Goal: Information Seeking & Learning: Check status

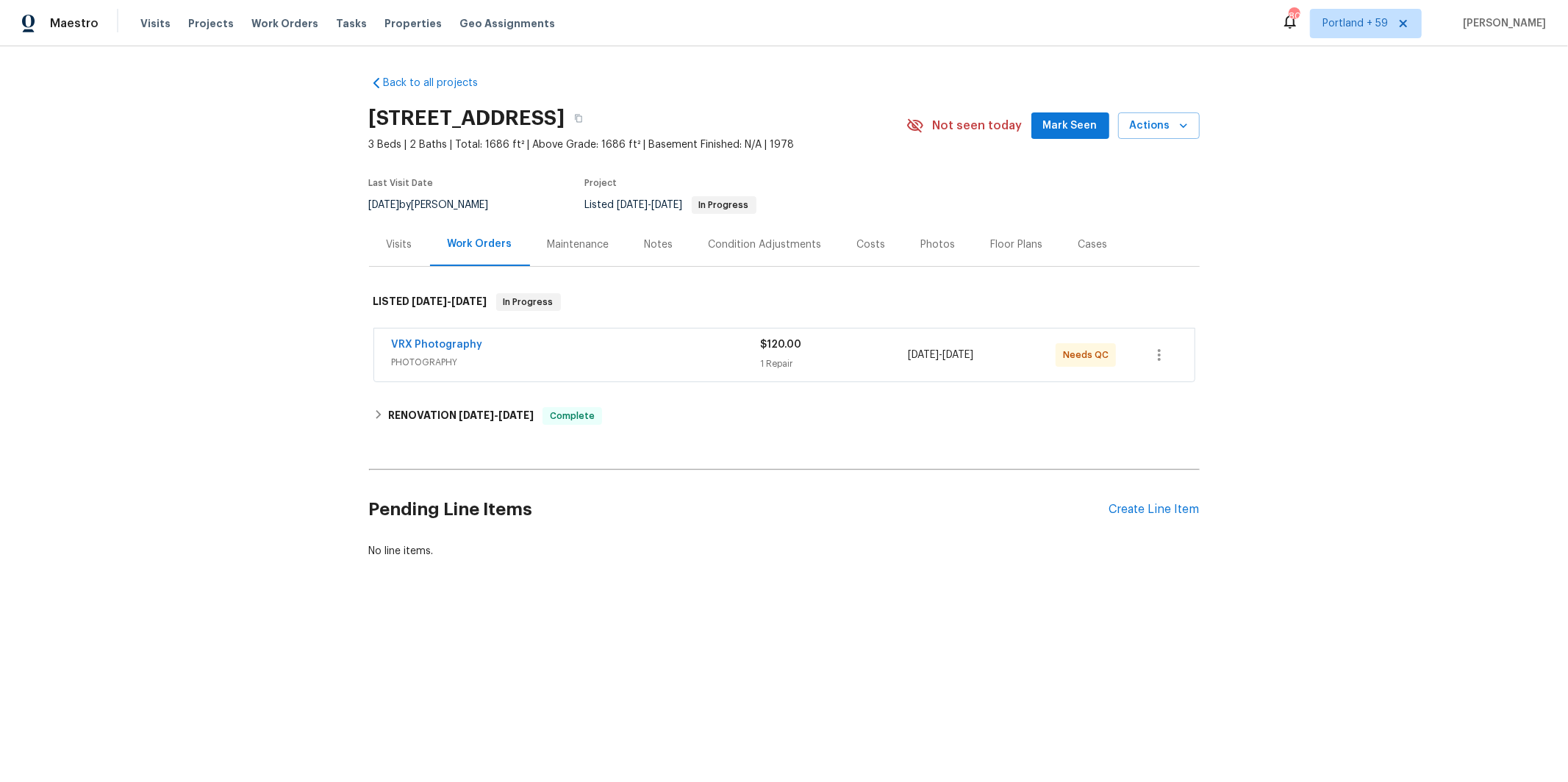
drag, startPoint x: 867, startPoint y: 236, endPoint x: 870, endPoint y: 255, distance: 19.2
click at [867, 237] on div "Costs" at bounding box center [871, 245] width 29 height 14
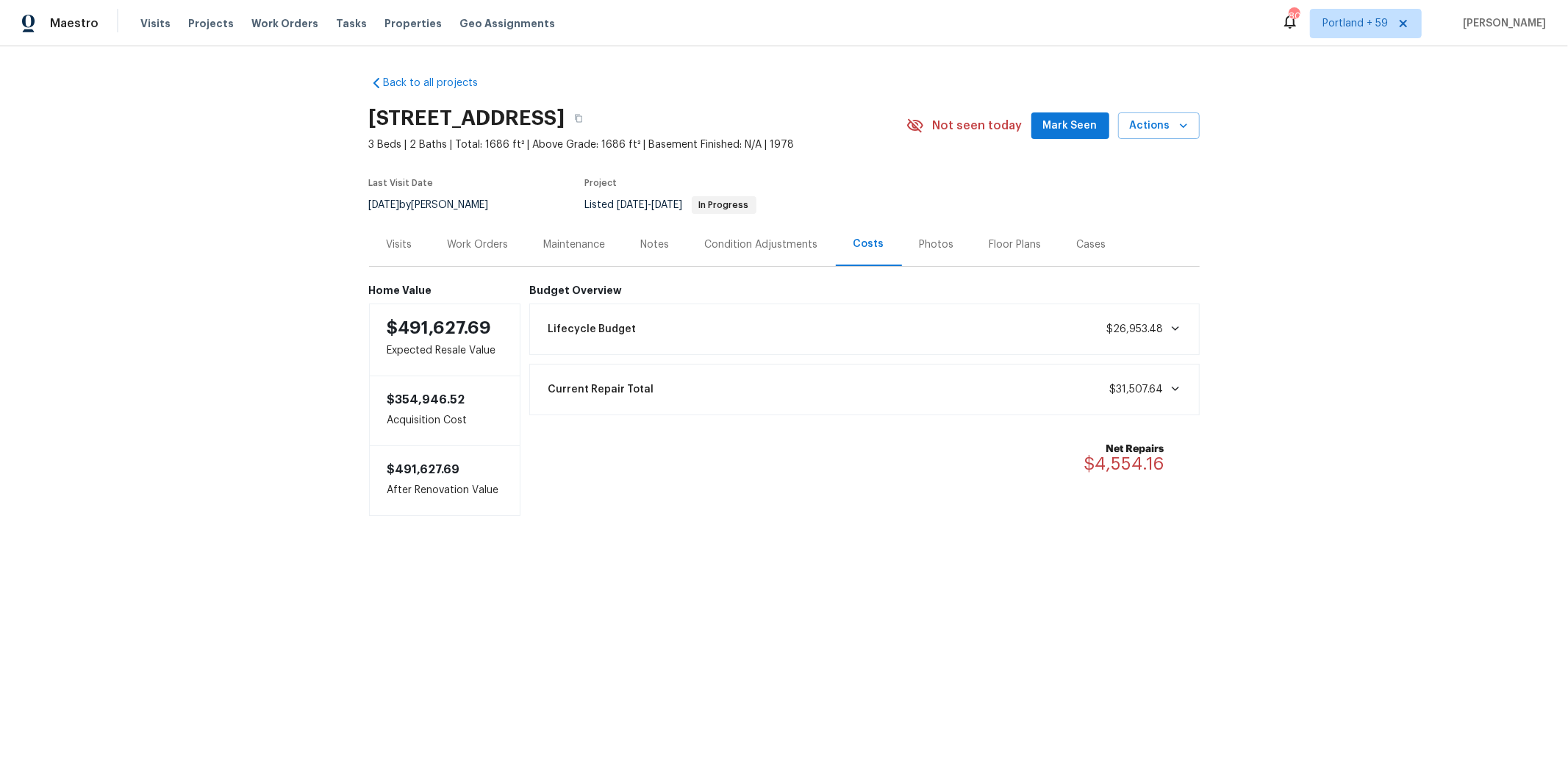
click at [899, 319] on div "Lifecycle Budget $26,953.48" at bounding box center [864, 330] width 651 height 32
drag, startPoint x: 898, startPoint y: 326, endPoint x: 627, endPoint y: 280, distance: 274.9
click at [896, 326] on div "Lifecycle Budget $26,953.48" at bounding box center [864, 330] width 651 height 32
click at [482, 237] on div "Work Orders" at bounding box center [478, 245] width 61 height 14
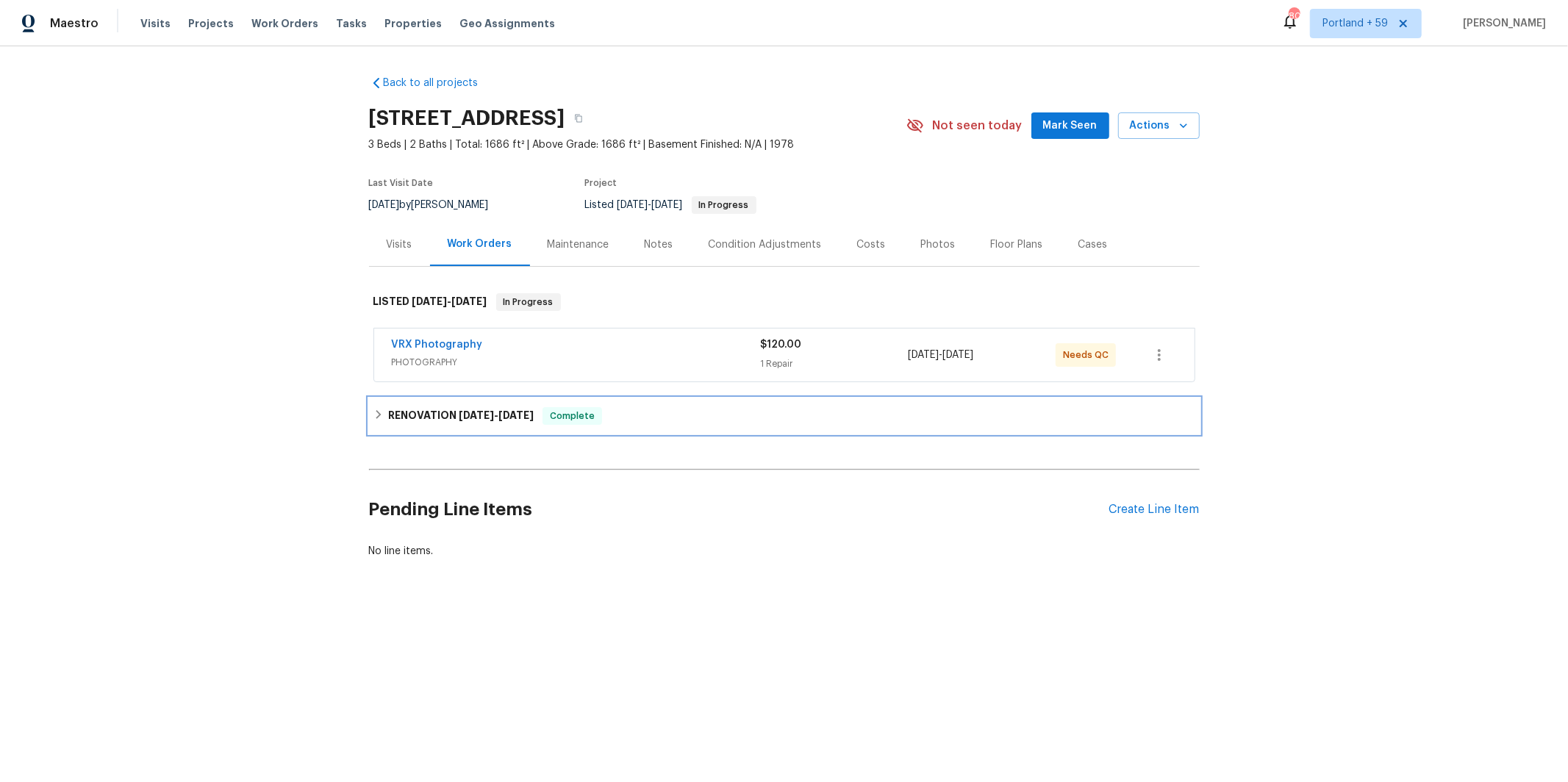
click at [476, 421] on h6 "RENOVATION [DATE] - [DATE]" at bounding box center [460, 417] width 146 height 18
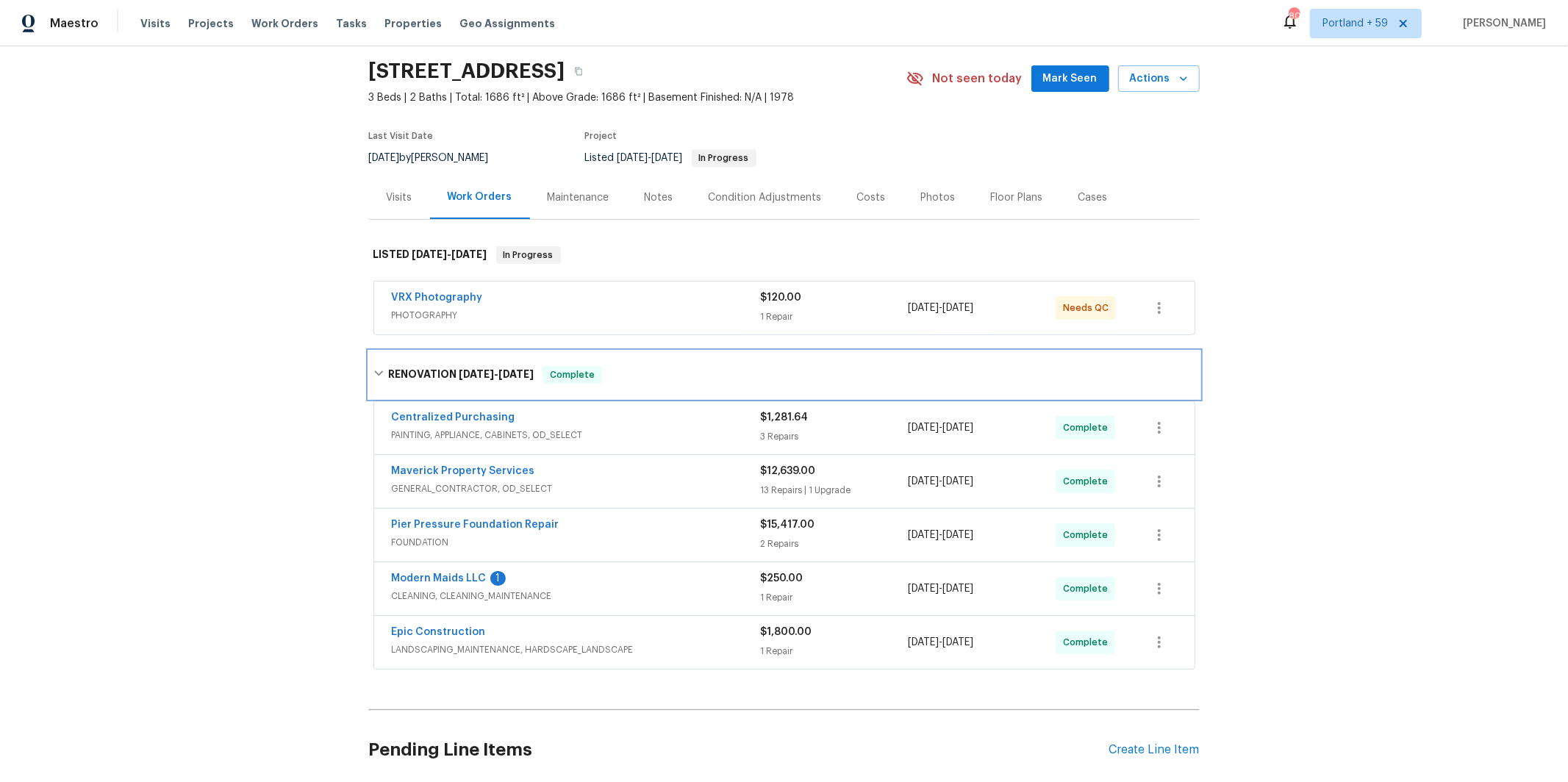
scroll to position [64, 0]
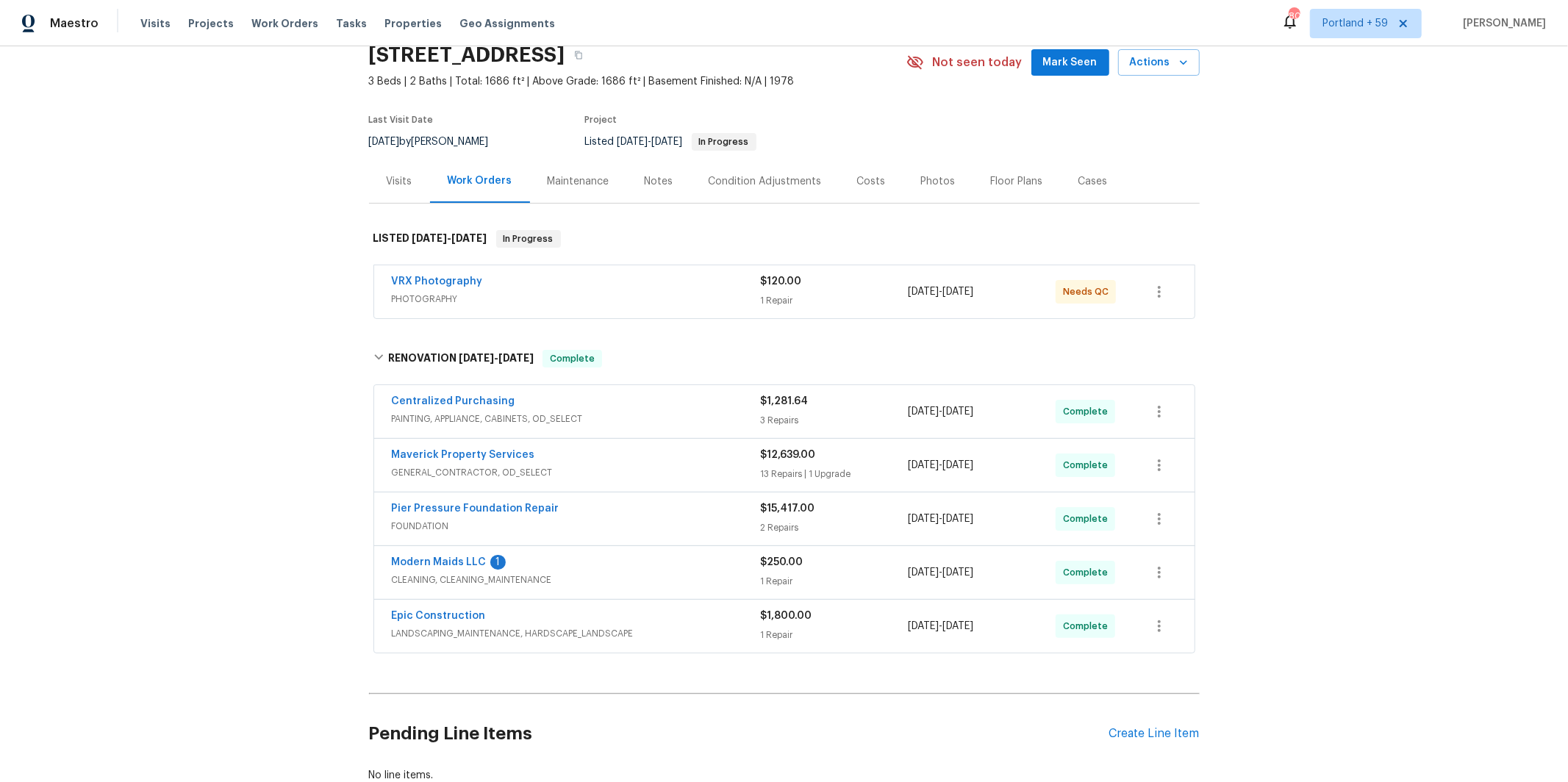
click at [845, 526] on div "2 Repairs" at bounding box center [835, 528] width 148 height 14
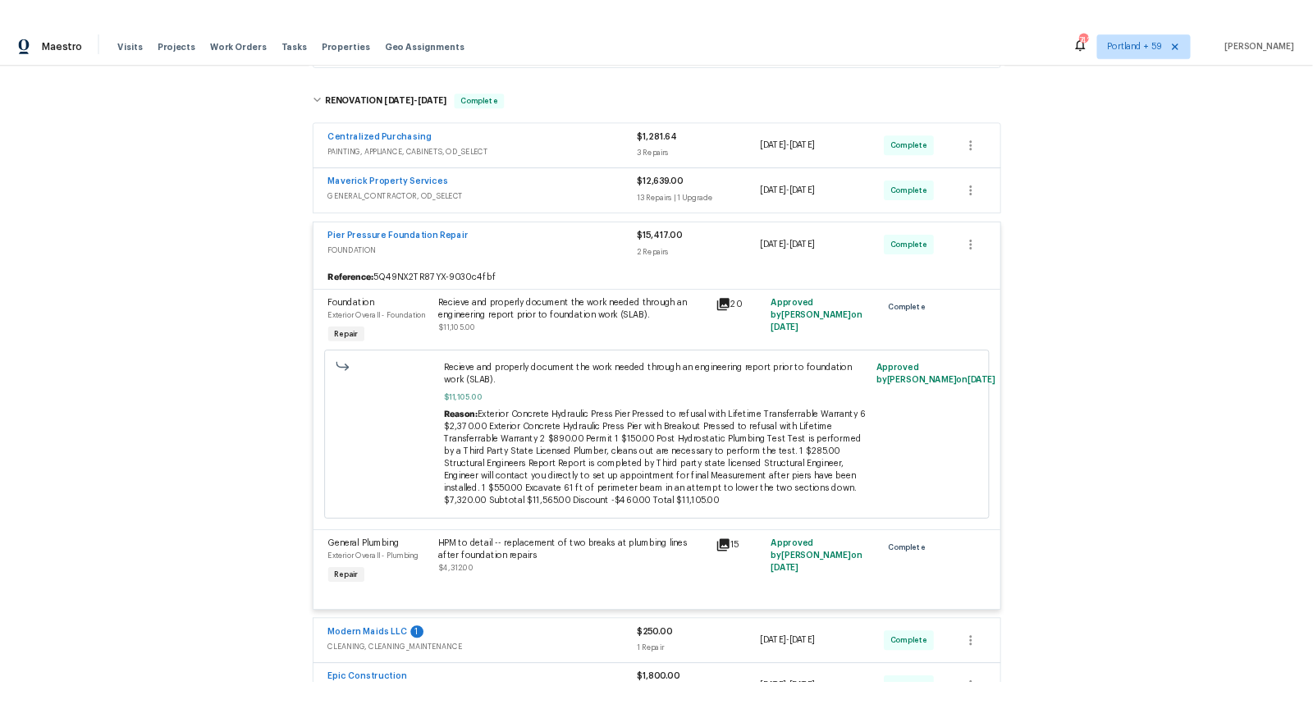
scroll to position [373, 0]
